Goal: Task Accomplishment & Management: Manage account settings

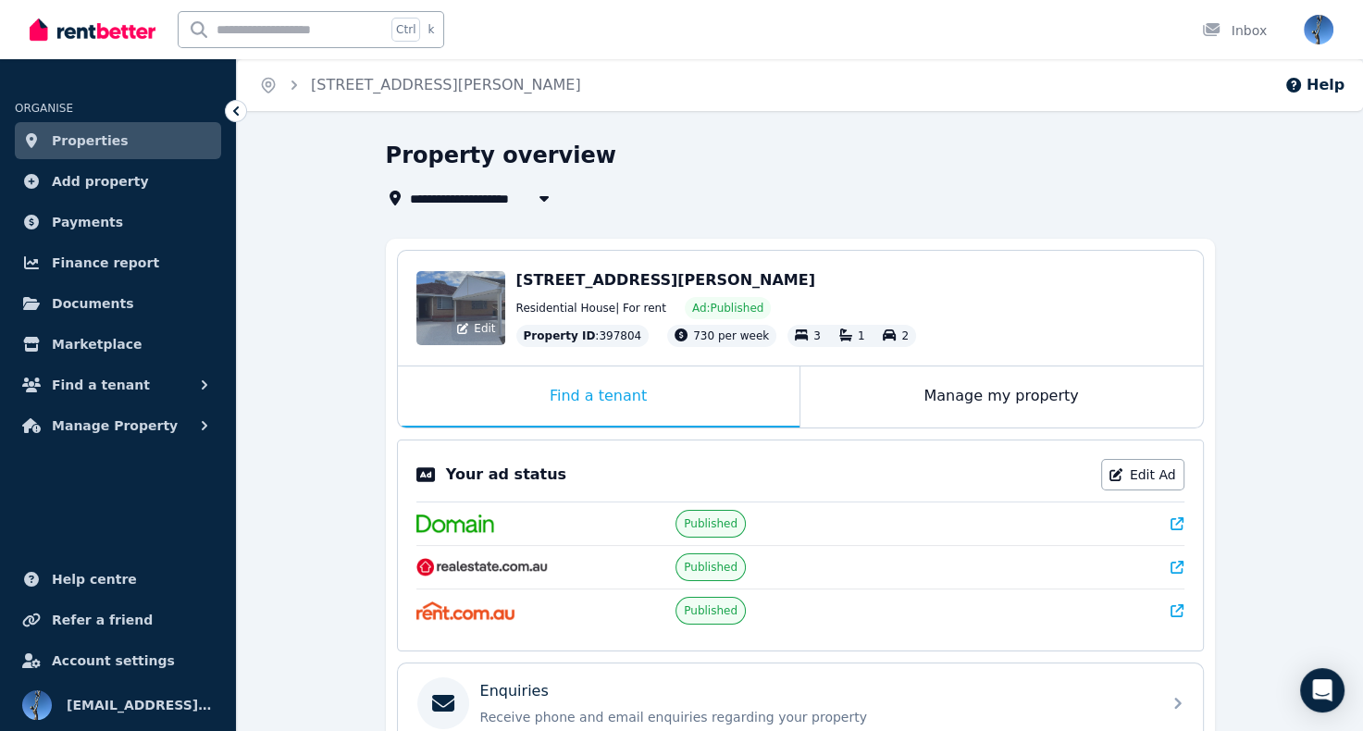
click at [474, 319] on div "Edit" at bounding box center [476, 329] width 49 height 26
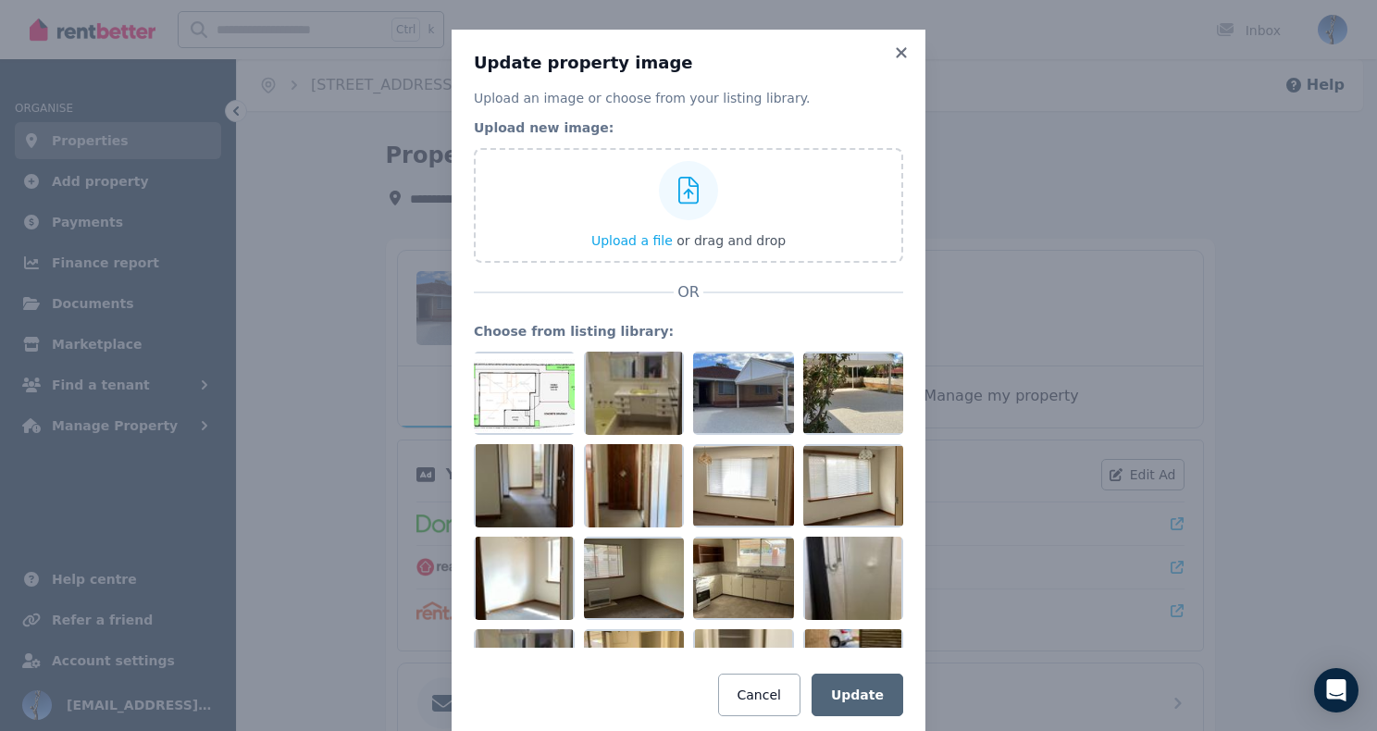
click at [300, 323] on div "Update property image Upload an image or choose from your listing library. Uplo…" at bounding box center [688, 384] width 1377 height 768
click at [896, 51] on icon at bounding box center [901, 52] width 10 height 10
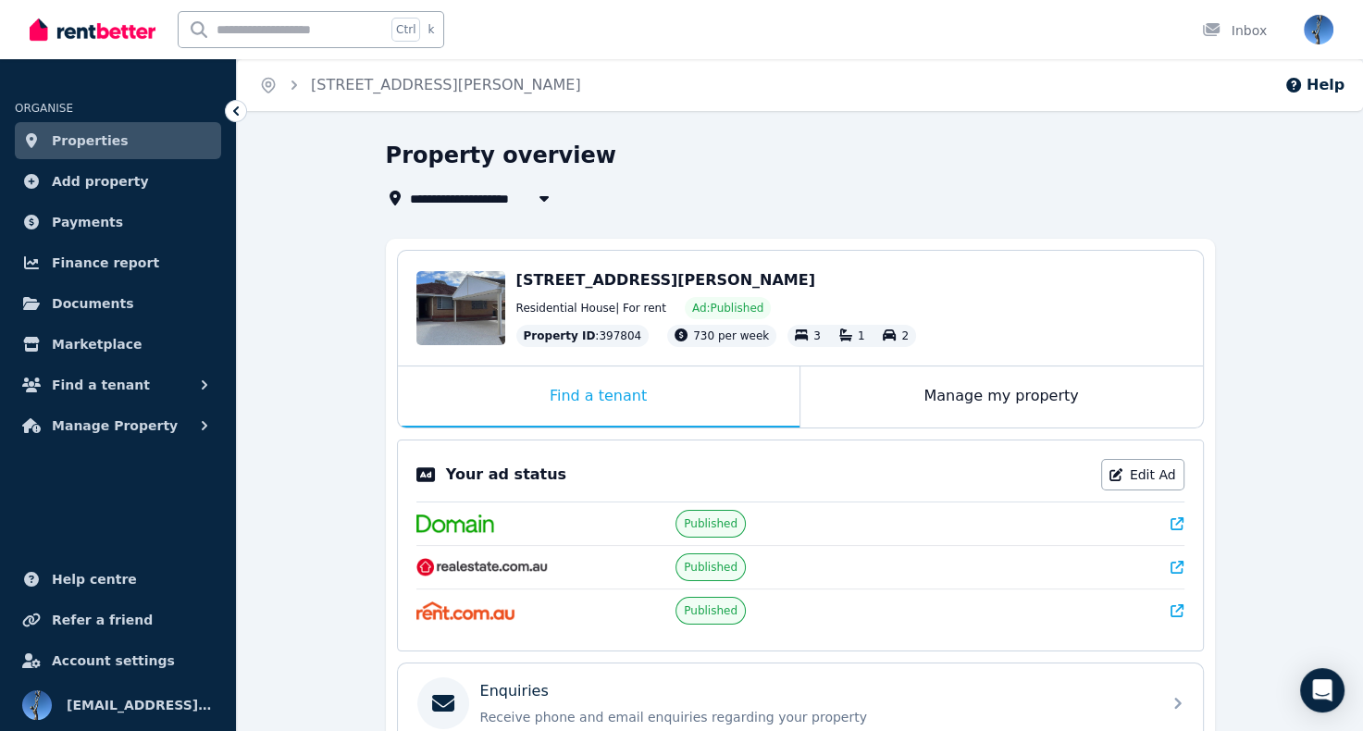
click at [488, 612] on img at bounding box center [465, 610] width 99 height 19
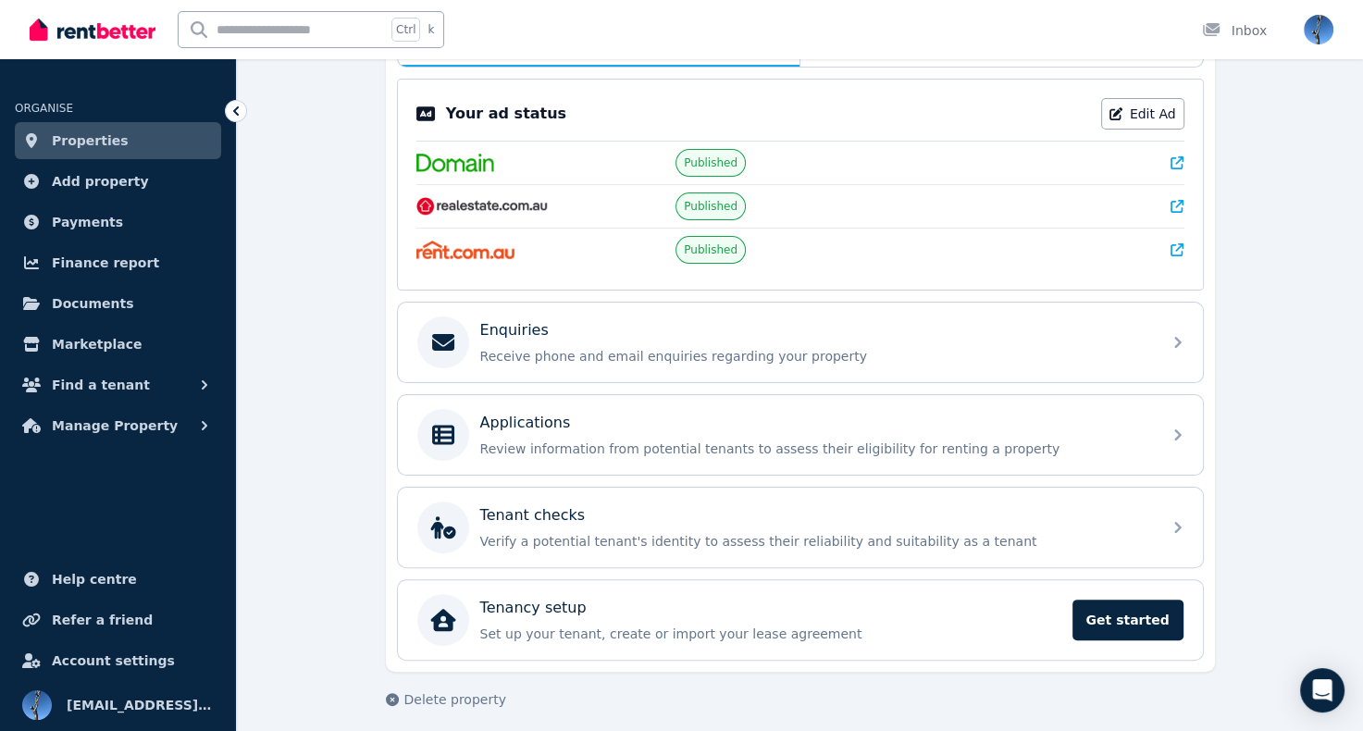
scroll to position [365, 0]
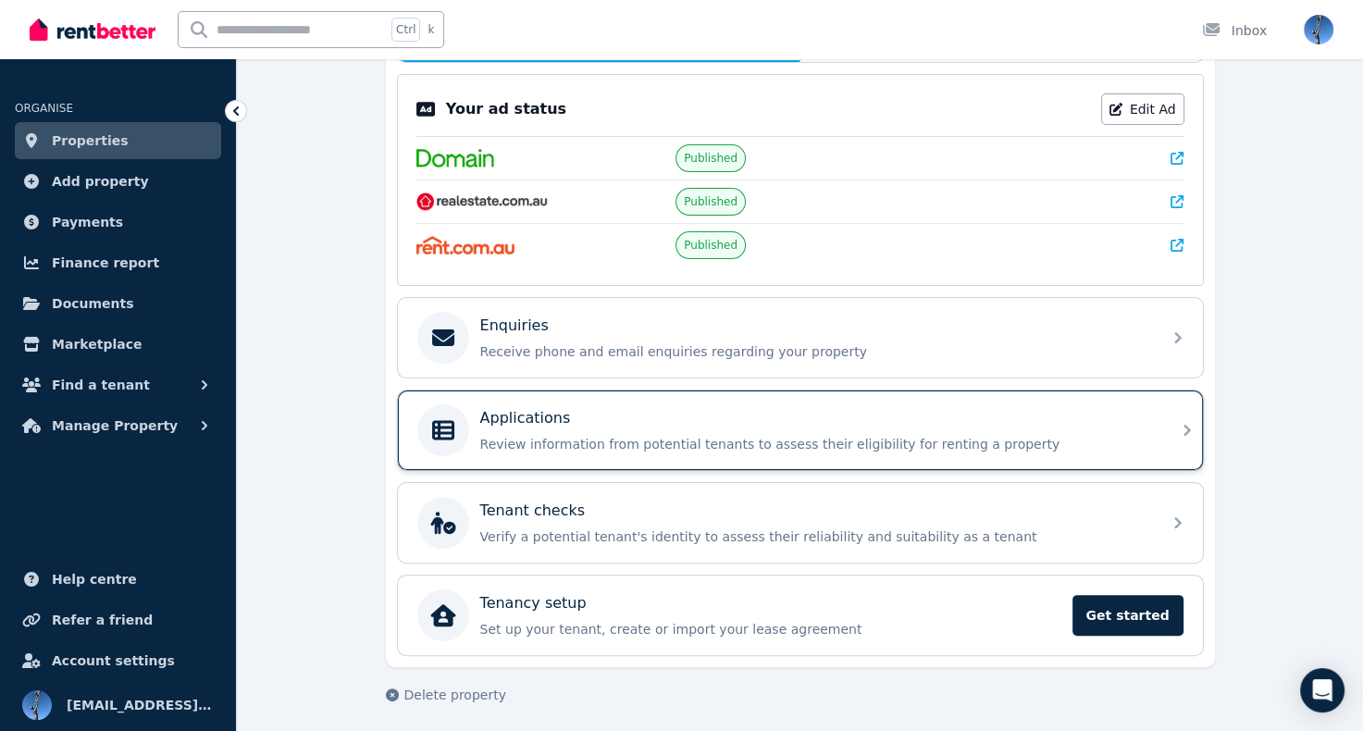
click at [532, 423] on p "Applications" at bounding box center [525, 418] width 91 height 22
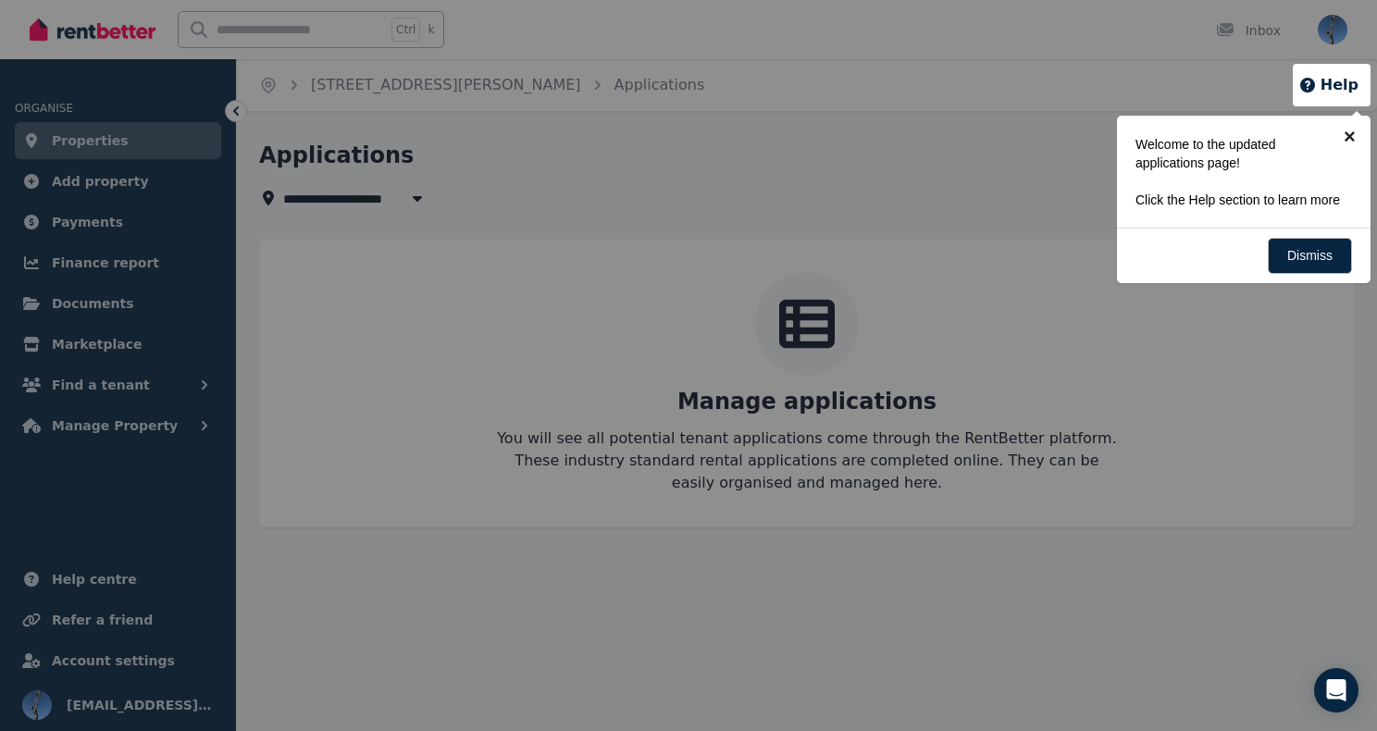
click at [1350, 133] on link "×" at bounding box center [1350, 137] width 42 height 42
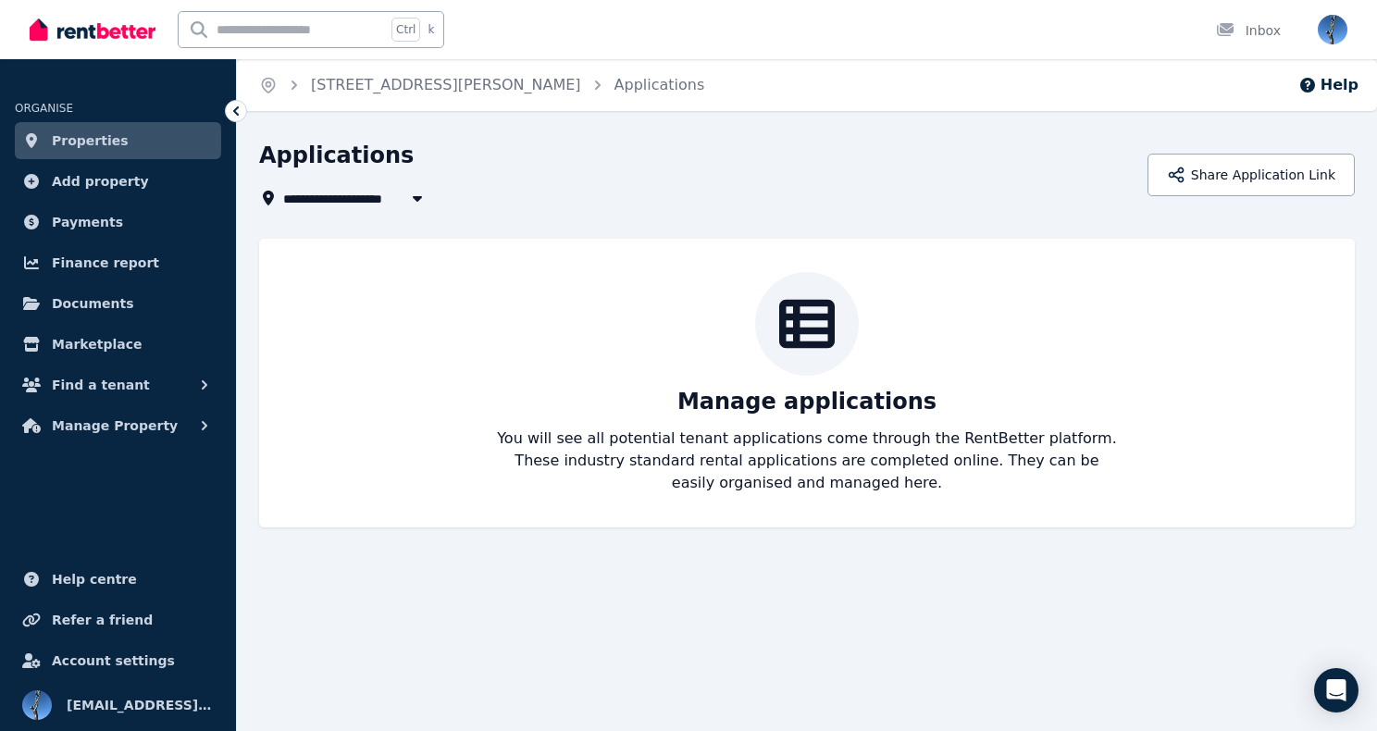
click at [353, 198] on span "[STREET_ADDRESS][PERSON_NAME]" at bounding box center [417, 198] width 269 height 22
type input "**********"
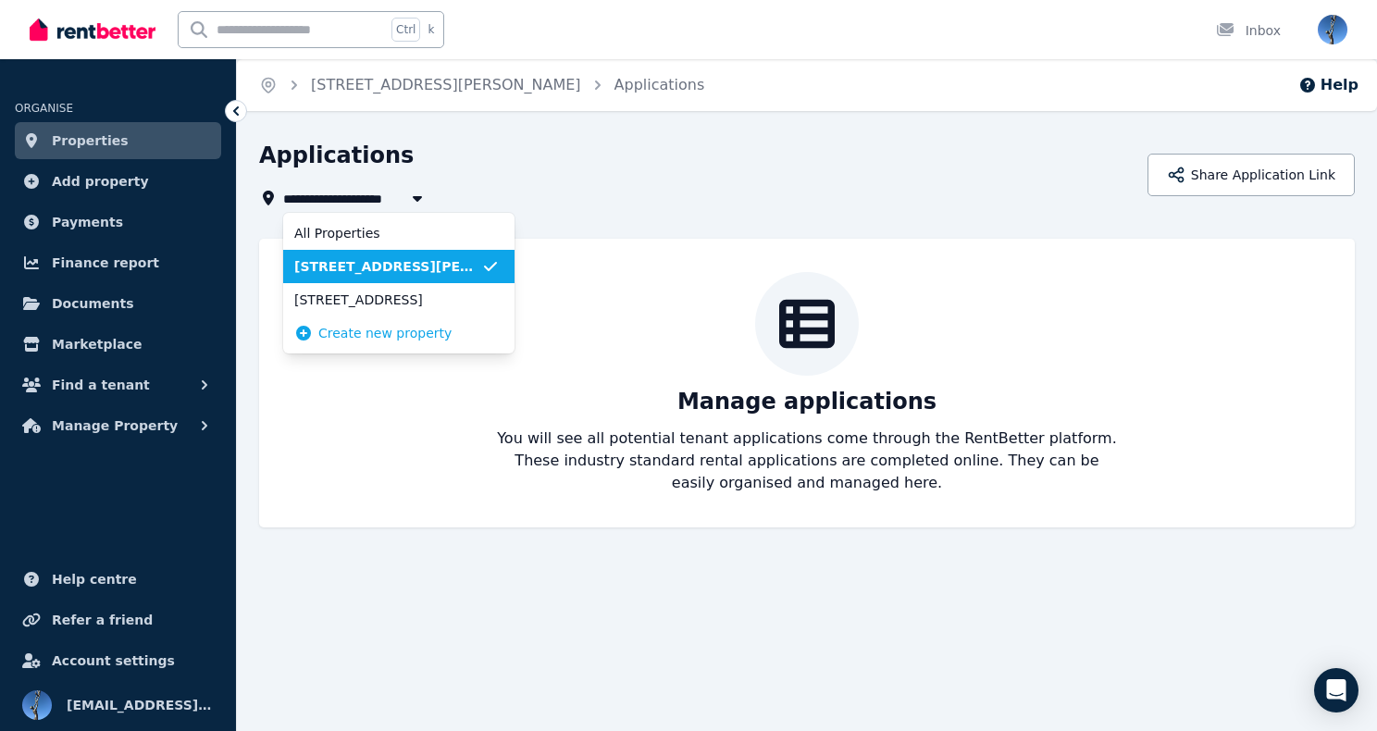
click at [743, 321] on div "Manage applications You will see all potential tenant applications come through…" at bounding box center [807, 383] width 1058 height 222
